Goal: Task Accomplishment & Management: Use online tool/utility

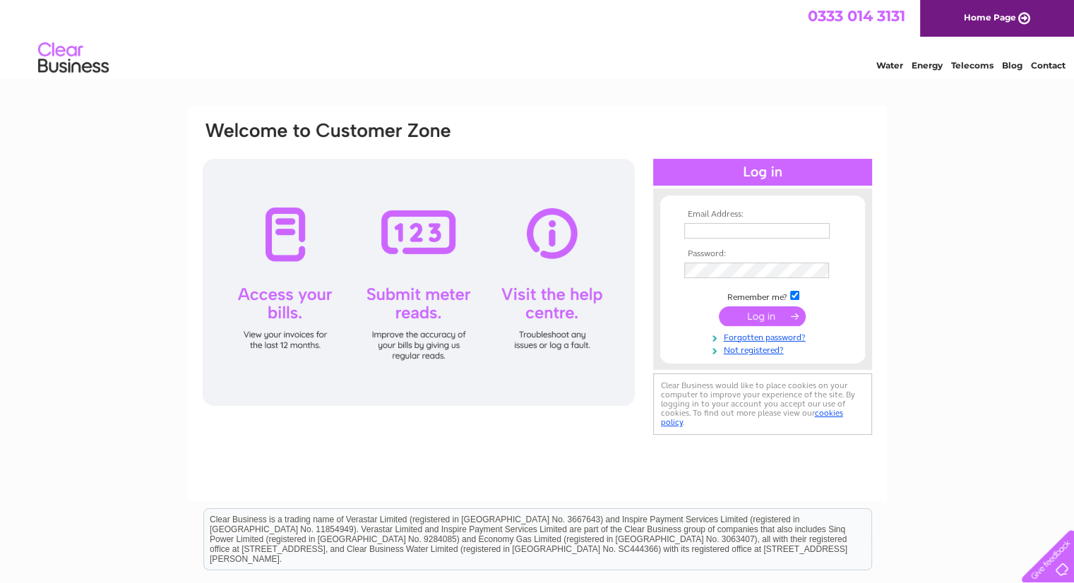
type input "accounts@wardparkstudios.co.uk"
click at [760, 317] on input "submit" at bounding box center [762, 316] width 87 height 20
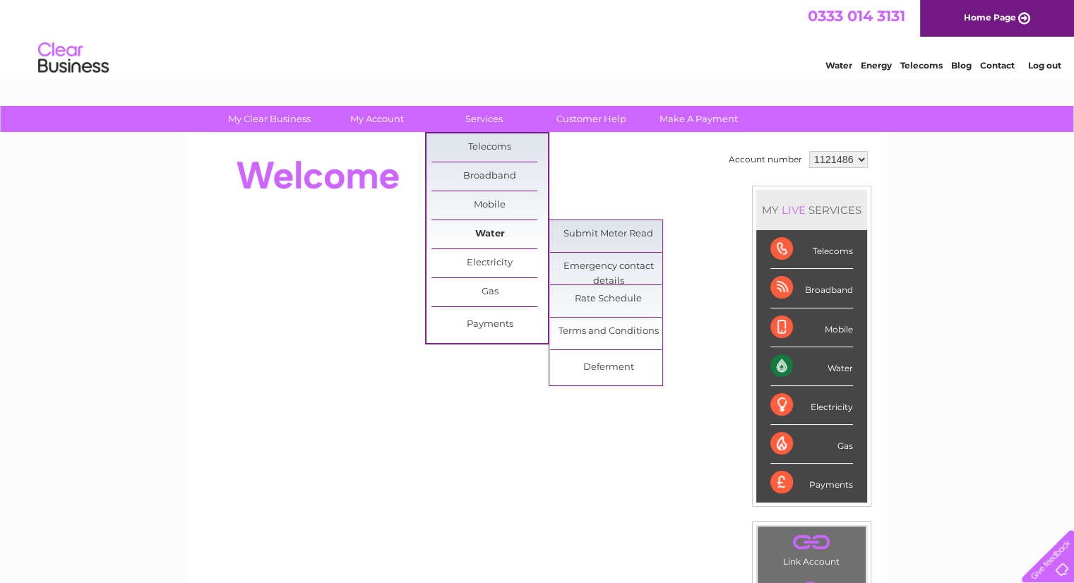
click at [491, 225] on link "Water" at bounding box center [489, 234] width 117 height 28
click at [573, 231] on link "Submit Meter Read" at bounding box center [608, 234] width 117 height 28
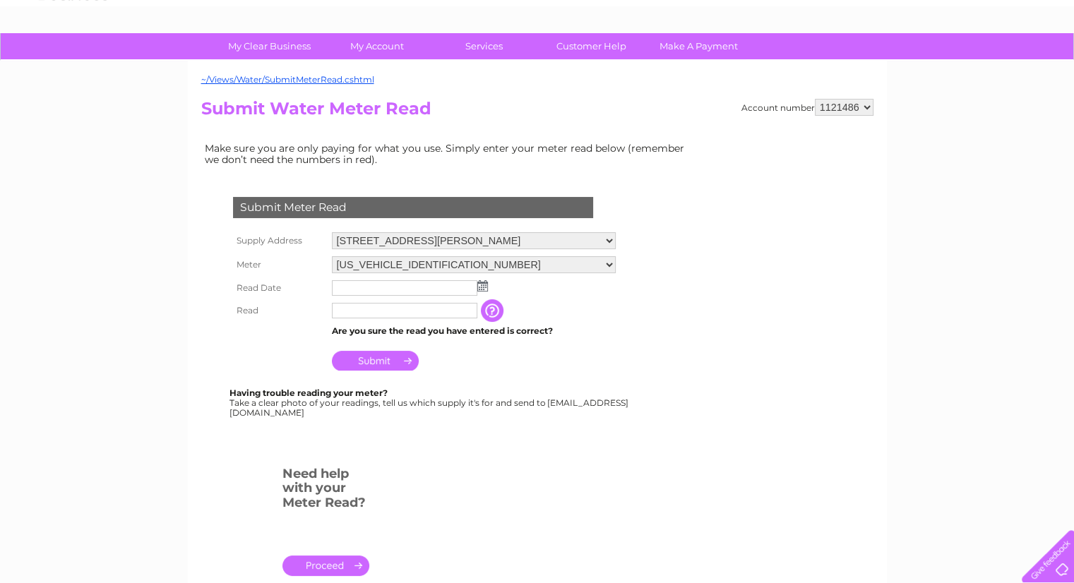
scroll to position [73, 0]
click at [403, 285] on input "text" at bounding box center [404, 288] width 145 height 16
click at [481, 286] on img at bounding box center [482, 285] width 11 height 11
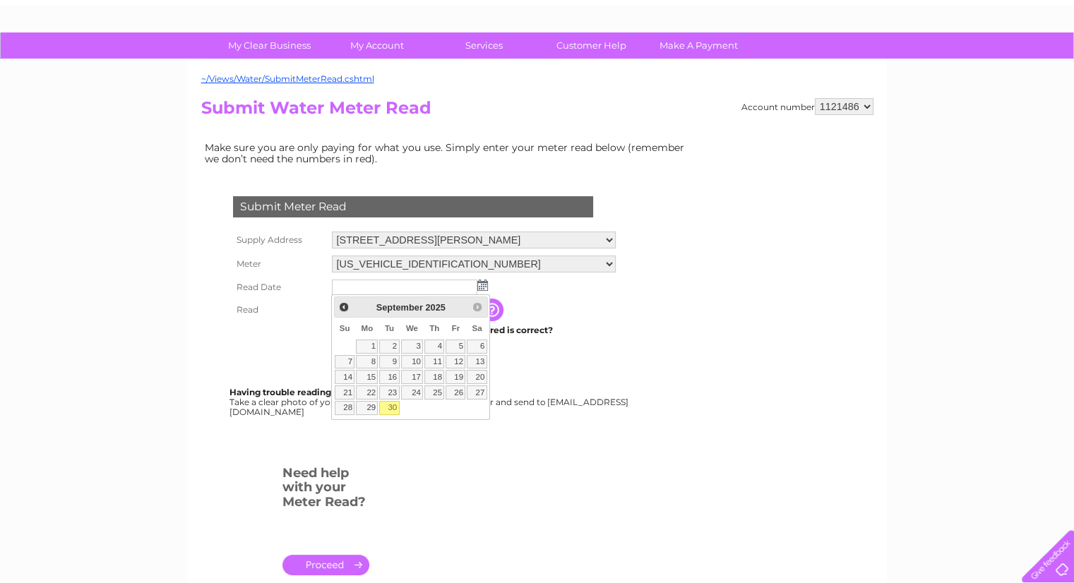
click at [397, 405] on link "30" at bounding box center [389, 408] width 20 height 14
type input "2025/09/30"
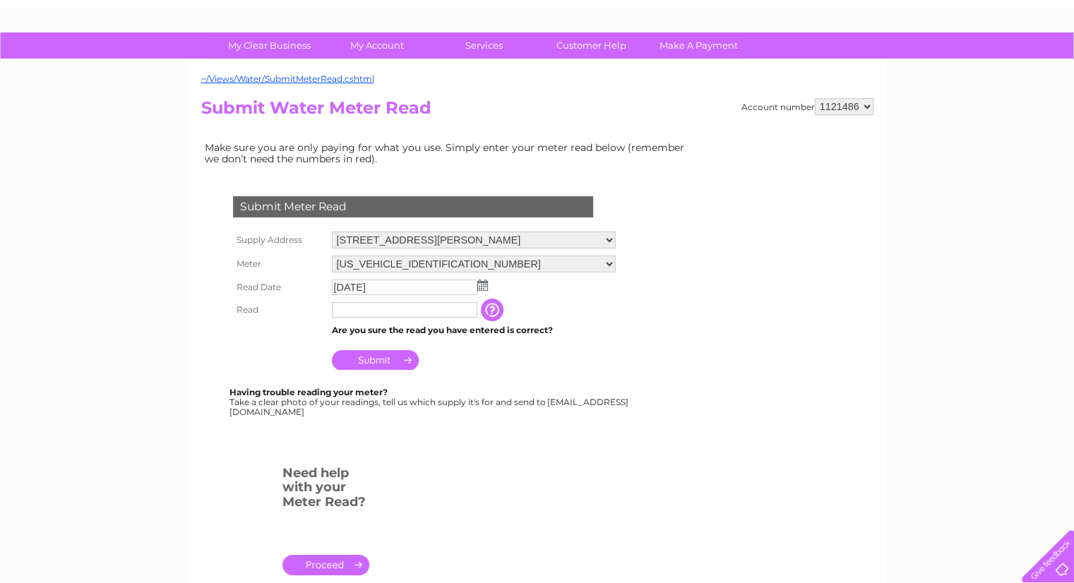
click at [410, 320] on td at bounding box center [404, 310] width 153 height 23
click at [410, 311] on input "text" at bounding box center [404, 310] width 145 height 16
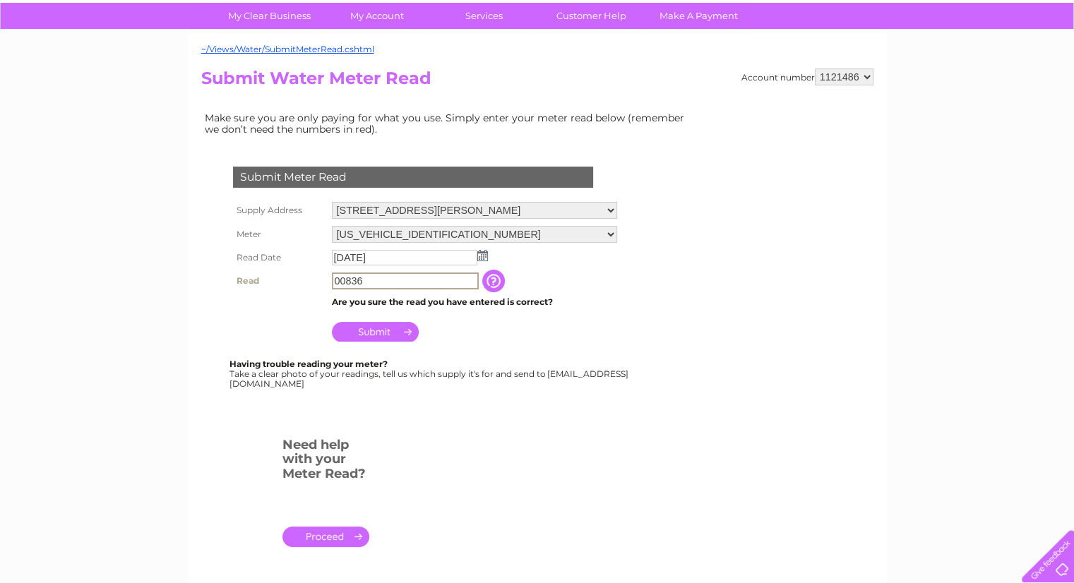
type input "00836"
click at [370, 331] on input "Submit" at bounding box center [375, 331] width 87 height 20
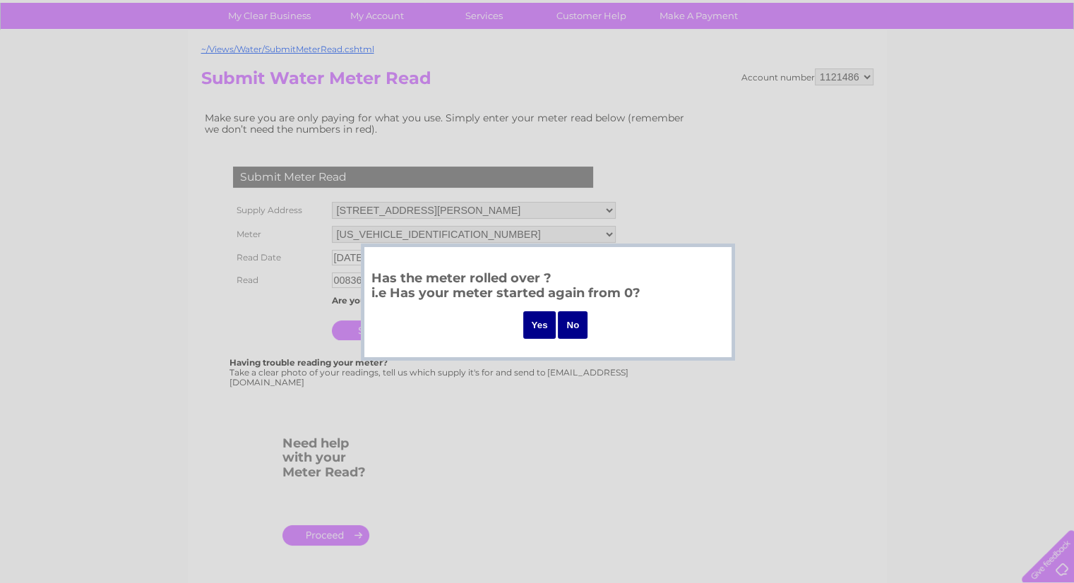
click at [583, 326] on input "No" at bounding box center [573, 325] width 30 height 28
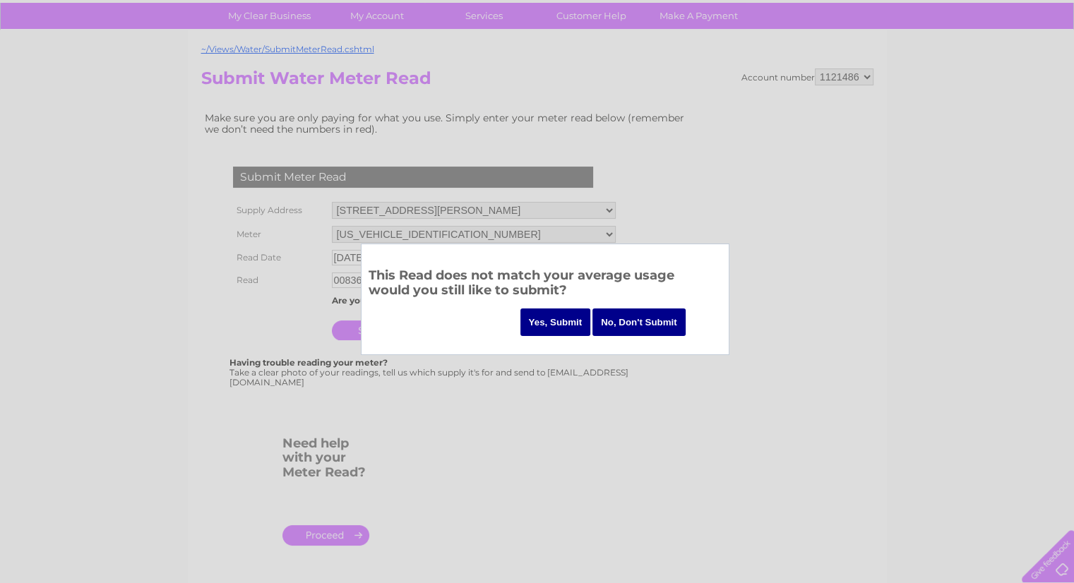
click at [580, 376] on div at bounding box center [537, 291] width 1074 height 583
click at [627, 331] on input "No, Don't Submit" at bounding box center [638, 323] width 93 height 28
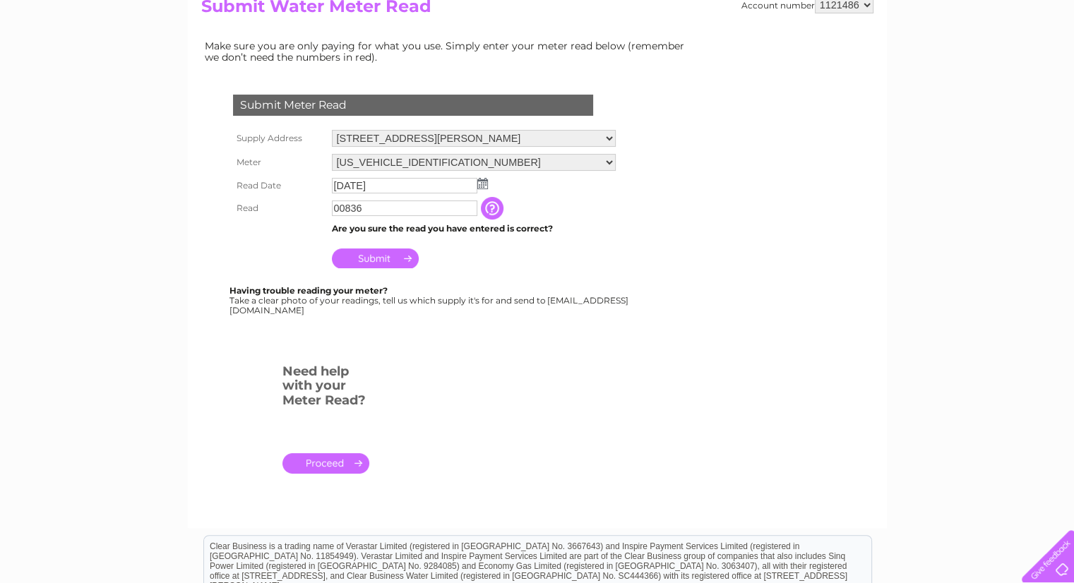
scroll to position [174, 0]
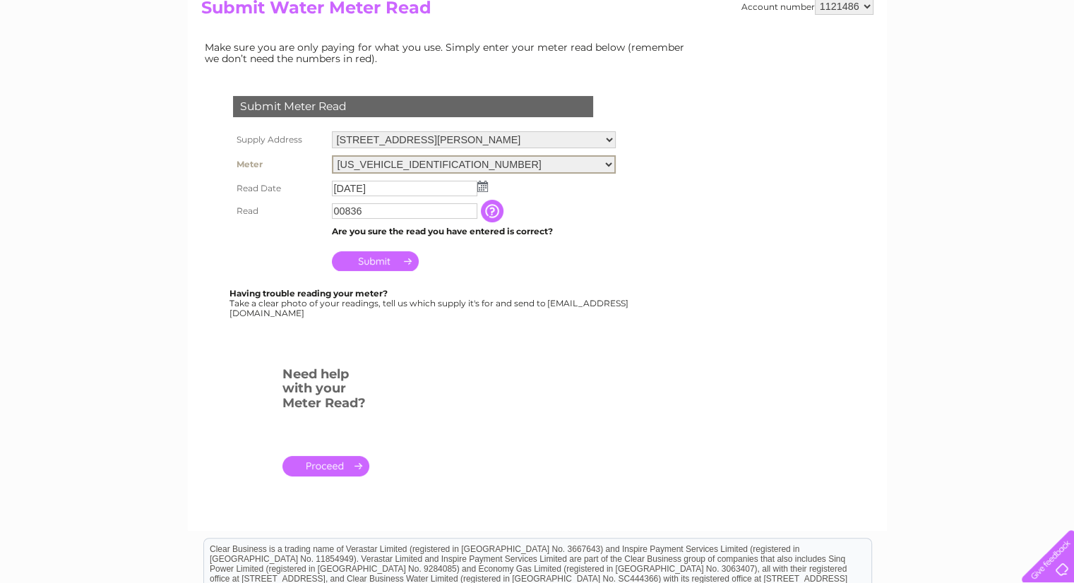
click at [467, 160] on select "06ELSTER11M852654 06ELSTER11M852659" at bounding box center [474, 164] width 284 height 18
select select "397769"
click at [332, 155] on select "06ELSTER11M852654 06ELSTER11M852659" at bounding box center [474, 164] width 284 height 18
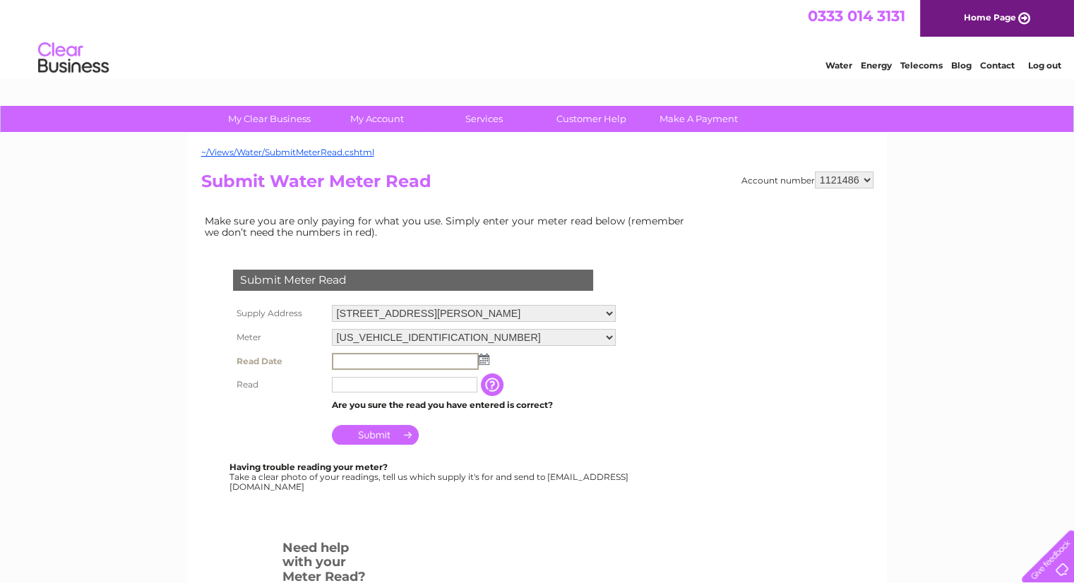
click at [379, 357] on input "text" at bounding box center [405, 361] width 147 height 17
click at [486, 356] on img at bounding box center [484, 359] width 11 height 11
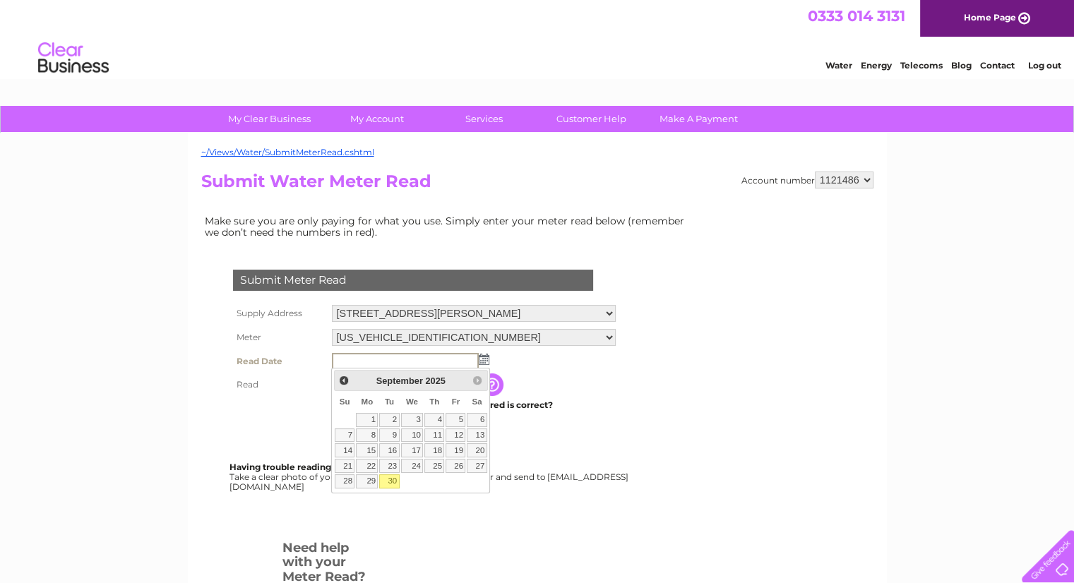
click at [387, 484] on link "30" at bounding box center [389, 482] width 20 height 14
type input "2025/09/30"
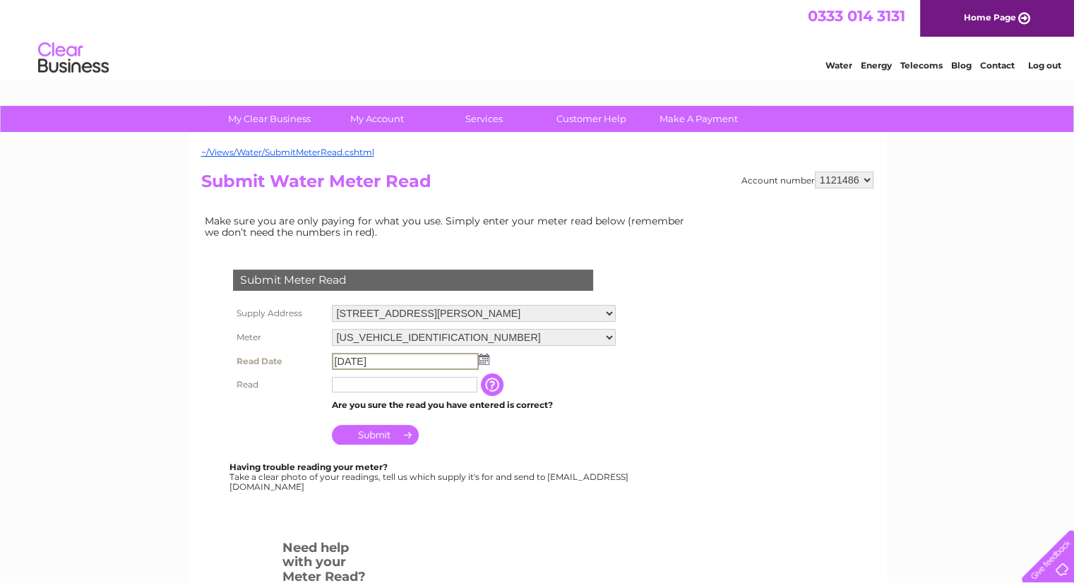
click at [398, 365] on input "[DATE]" at bounding box center [405, 361] width 147 height 17
click at [384, 393] on tbody "Supply Address 31-39 Napier Court, Cumbernauld, Glasgow, Lanarkshire, G68 0LG M…" at bounding box center [425, 375] width 390 height 147
click at [377, 393] on td at bounding box center [404, 383] width 153 height 23
click at [374, 393] on td at bounding box center [404, 383] width 153 height 23
click at [364, 386] on input "text" at bounding box center [405, 384] width 147 height 17
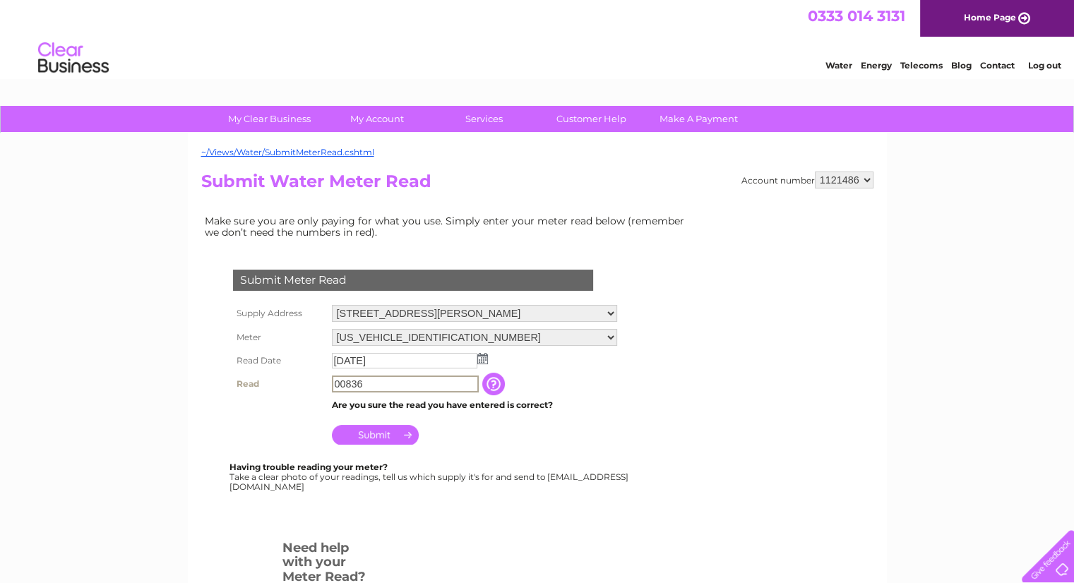
scroll to position [8, 0]
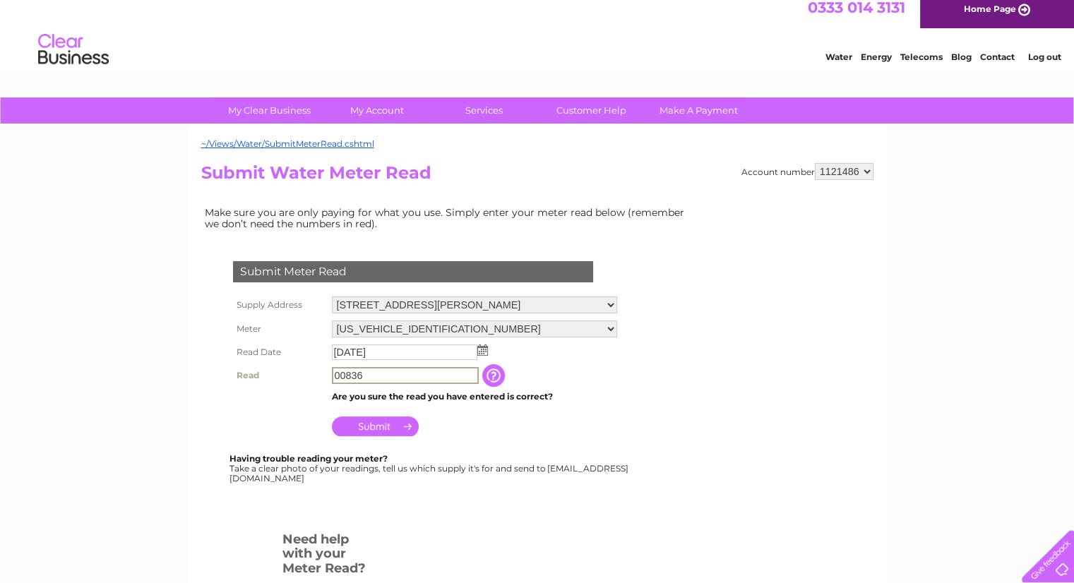
type input "00836"
click at [367, 428] on input "Submit" at bounding box center [375, 427] width 87 height 20
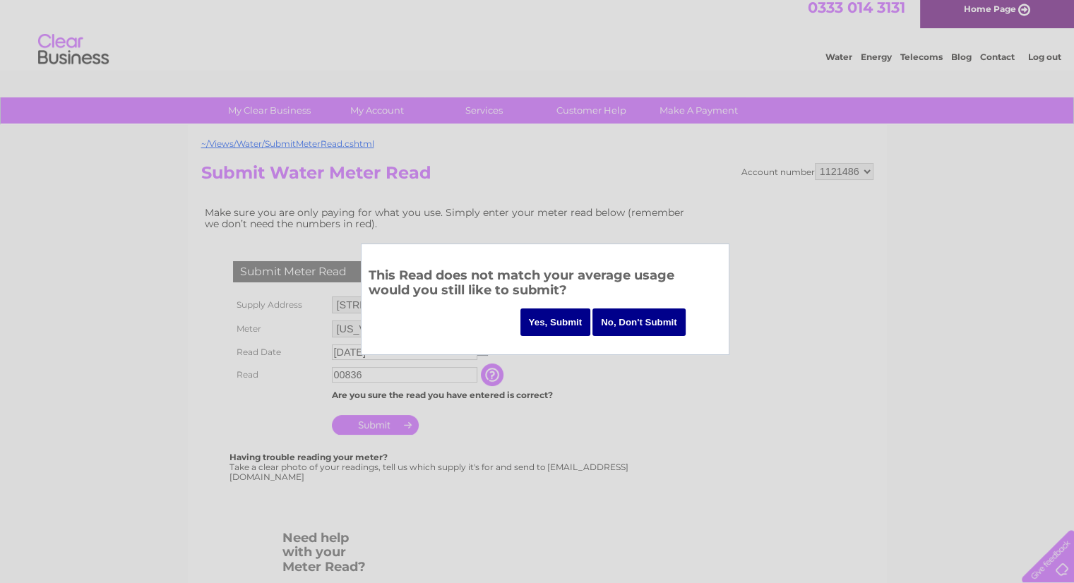
click at [563, 324] on input "Yes, Submit" at bounding box center [555, 323] width 71 height 28
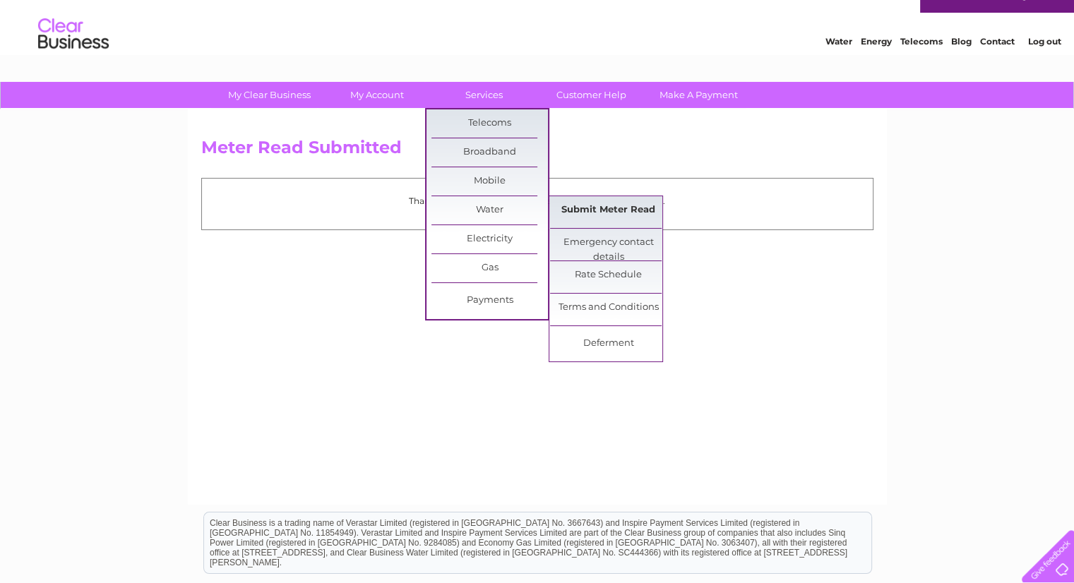
click at [584, 196] on link "Submit Meter Read" at bounding box center [608, 210] width 117 height 28
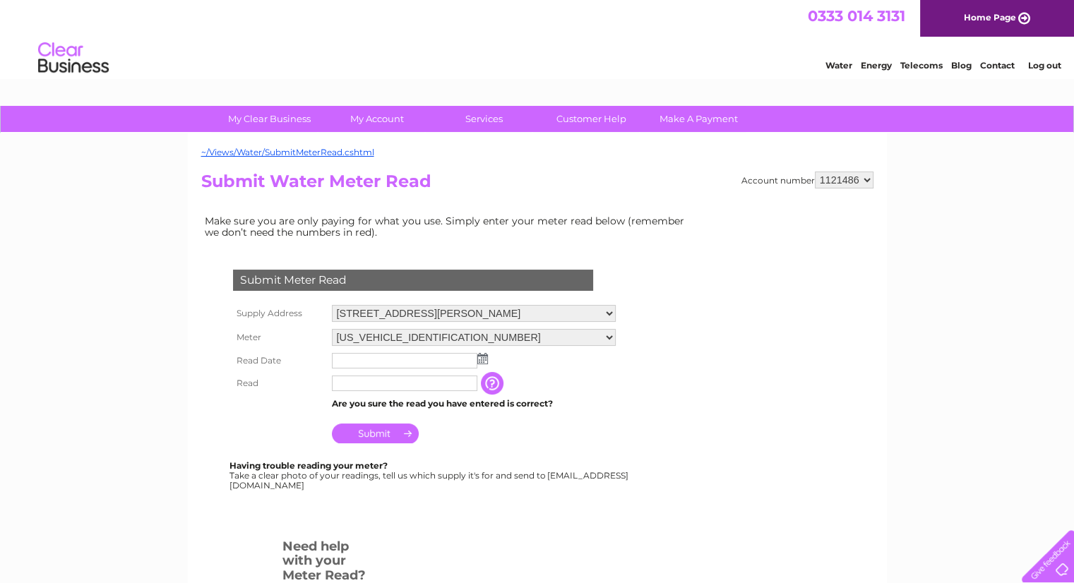
click at [479, 350] on td at bounding box center [473, 361] width 291 height 23
click at [480, 359] on img at bounding box center [482, 358] width 11 height 11
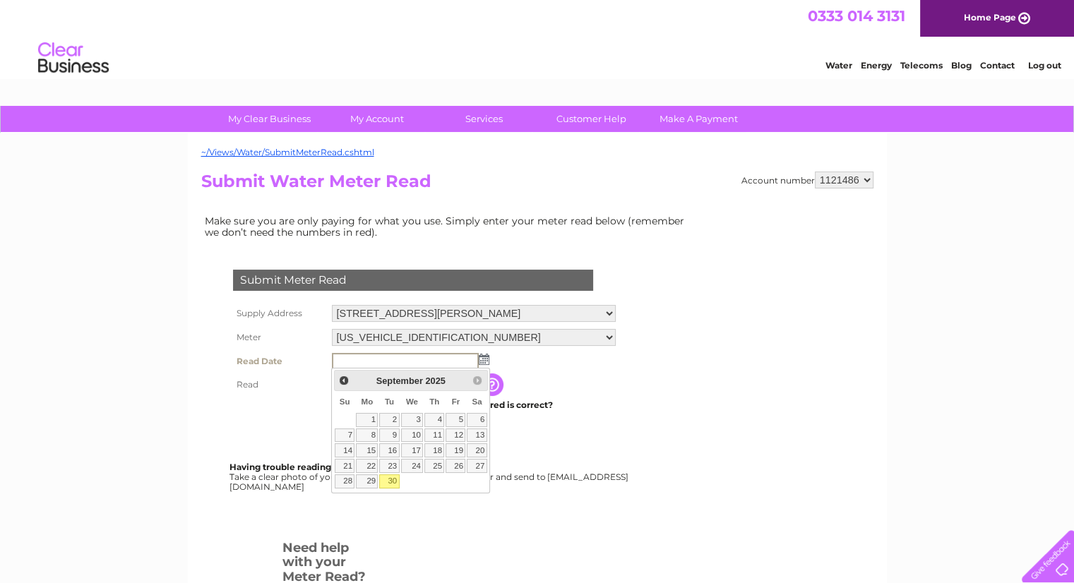
click at [389, 481] on link "30" at bounding box center [389, 482] width 20 height 14
type input "2025/09/30"
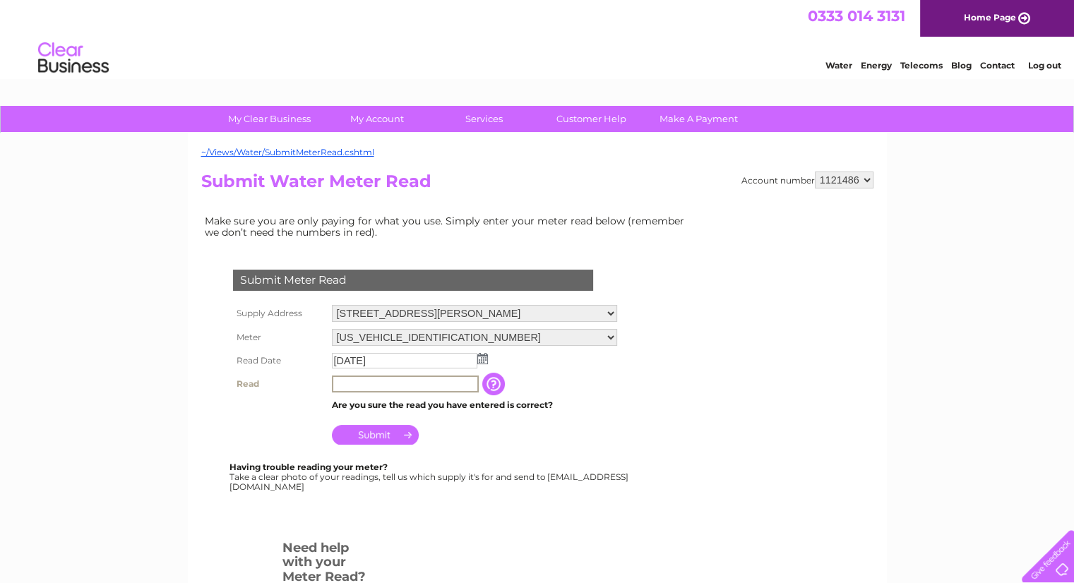
click at [386, 383] on input "text" at bounding box center [405, 384] width 147 height 17
type input "01767"
click at [381, 431] on input "Submit" at bounding box center [375, 434] width 87 height 20
